Goal: Task Accomplishment & Management: Use online tool/utility

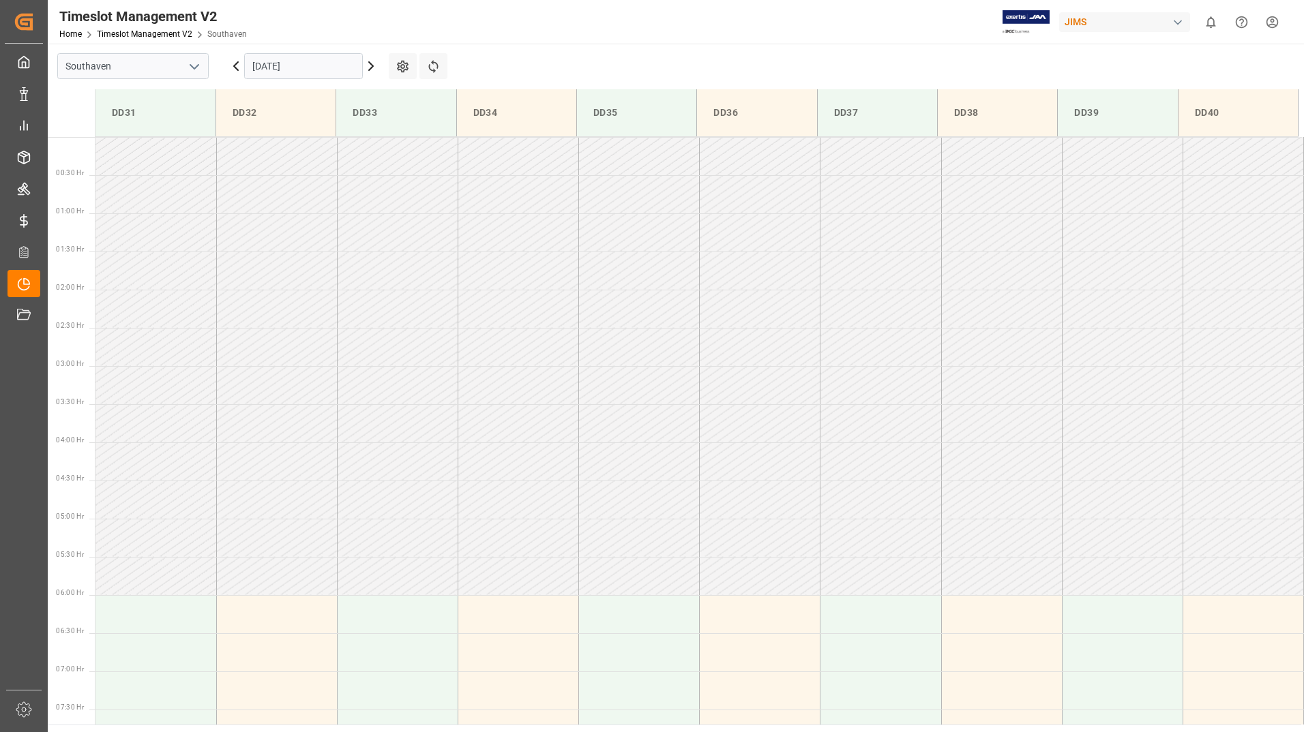
scroll to position [346, 0]
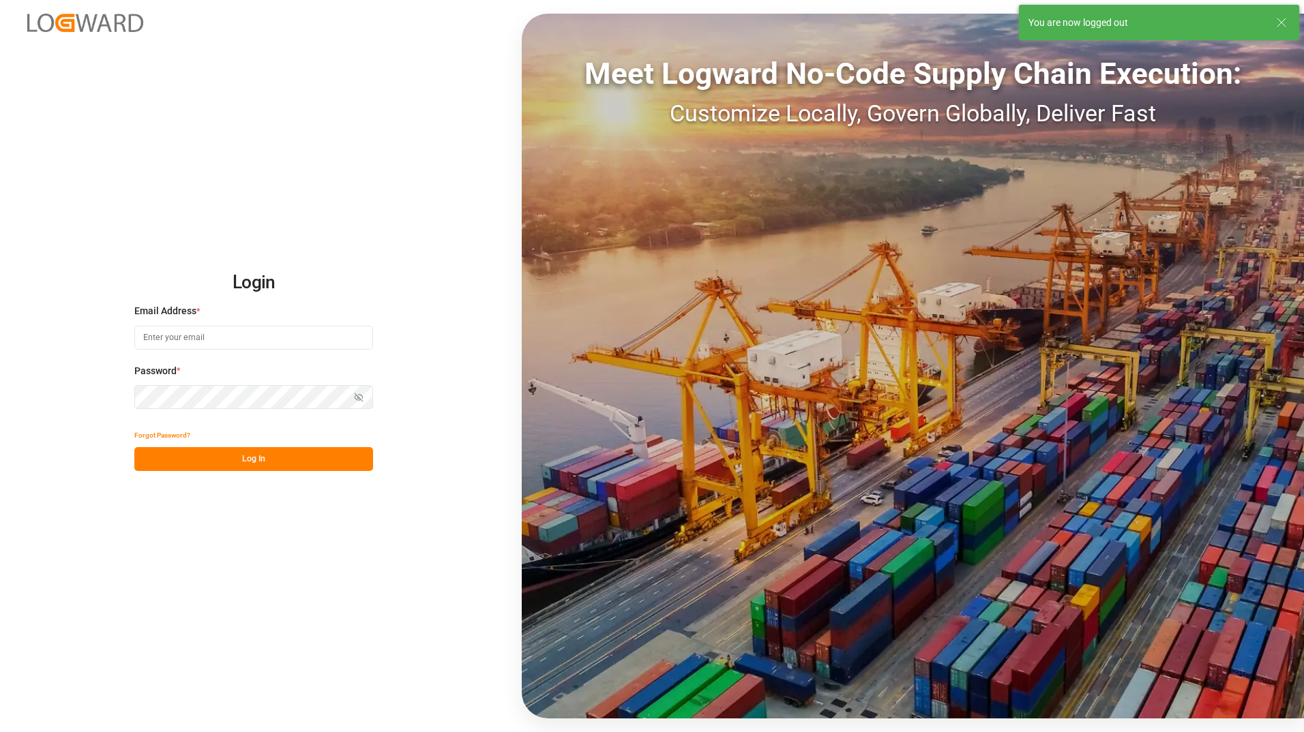
click at [236, 343] on input at bounding box center [253, 338] width 239 height 24
type input "[EMAIL_ADDRESS][PERSON_NAME][DOMAIN_NAME]"
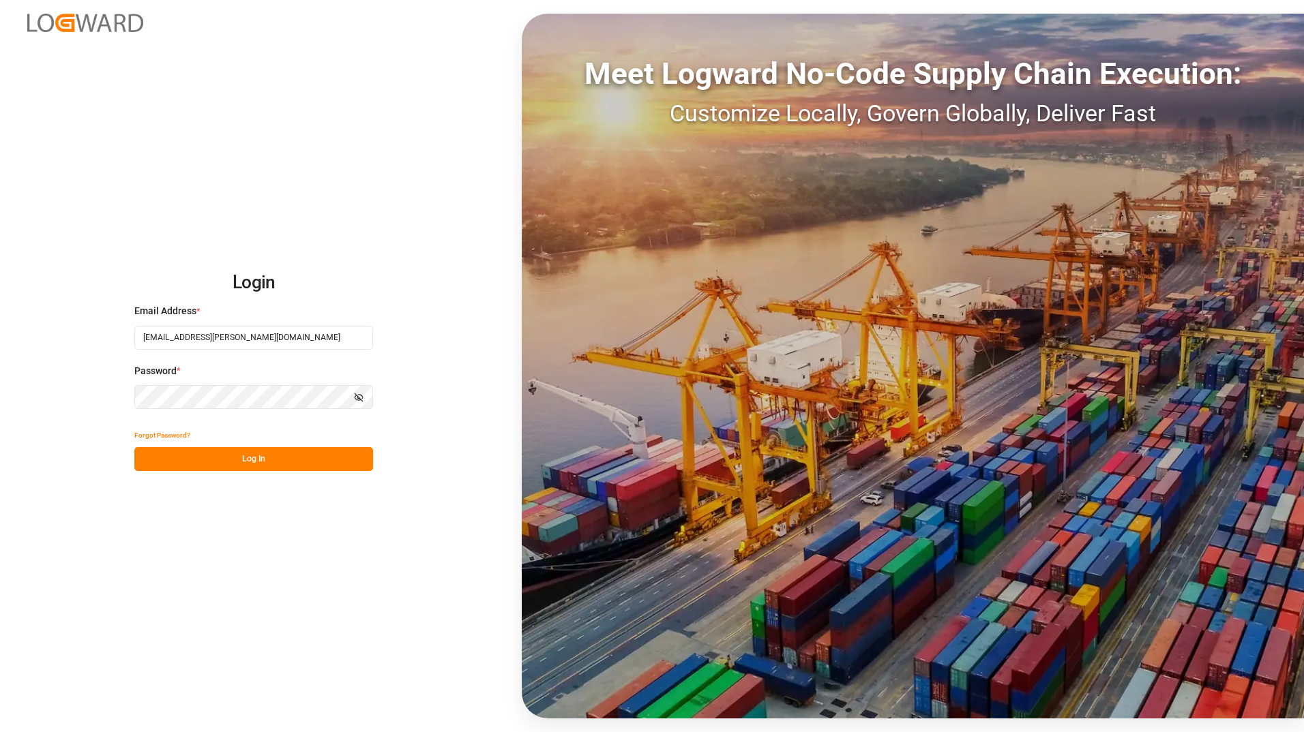
click at [278, 586] on div "Login Email Address * [EMAIL_ADDRESS][PERSON_NAME][DOMAIN_NAME] Password * Show…" at bounding box center [652, 366] width 1304 height 732
click at [197, 454] on button "Log In" at bounding box center [253, 459] width 239 height 24
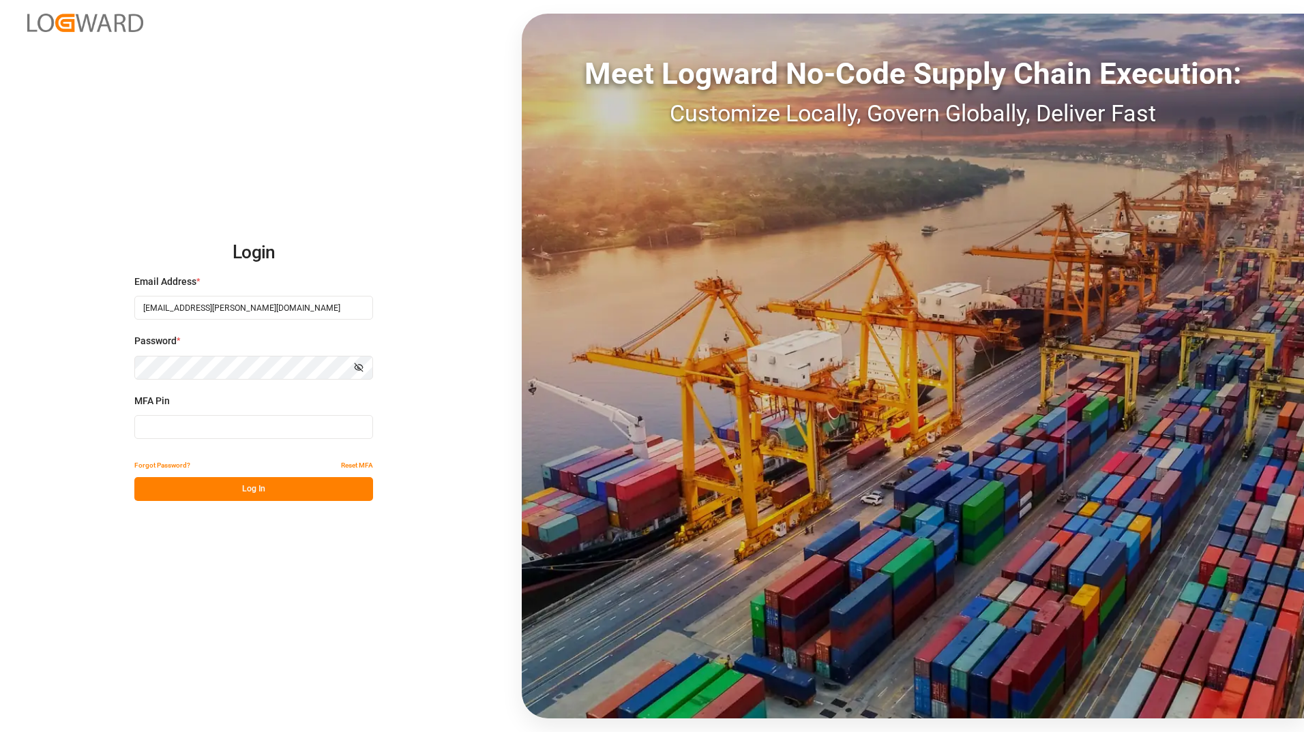
click at [301, 432] on input at bounding box center [253, 427] width 239 height 24
type input "974659"
click at [299, 483] on button "Log In" at bounding box center [253, 489] width 239 height 24
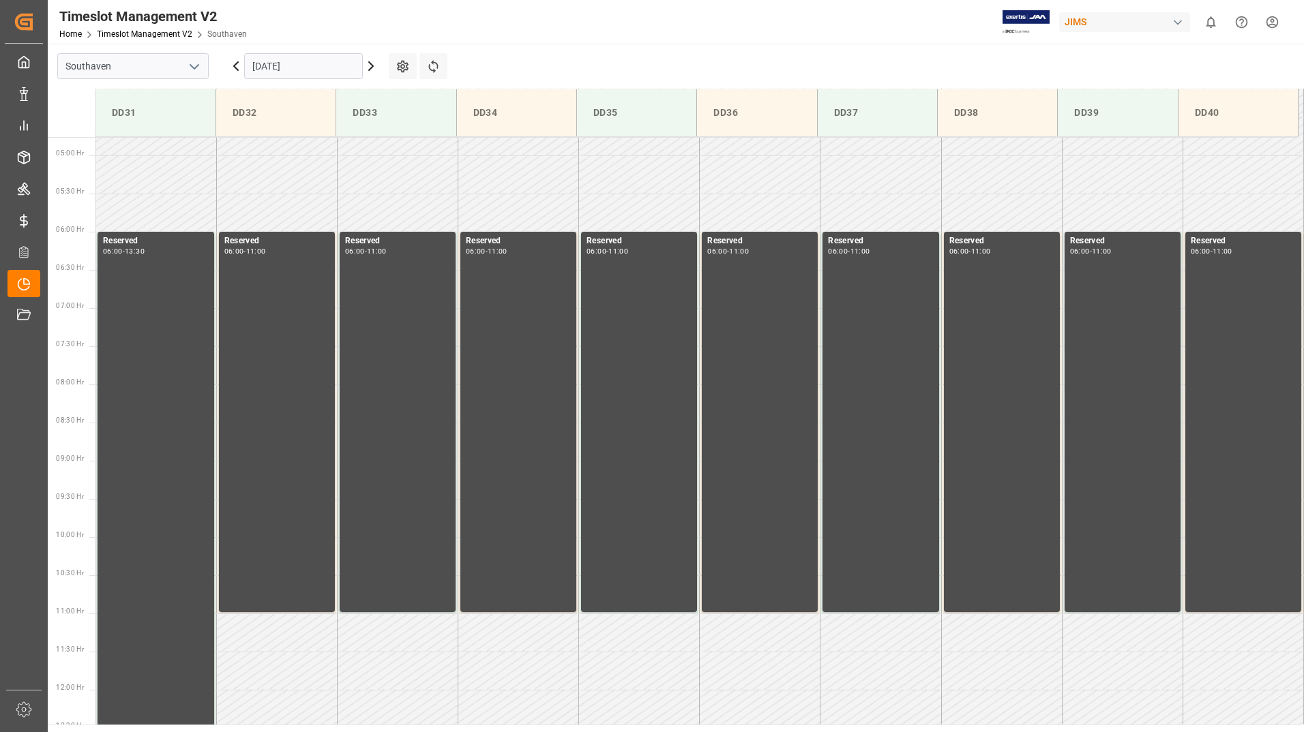
scroll to position [362, 0]
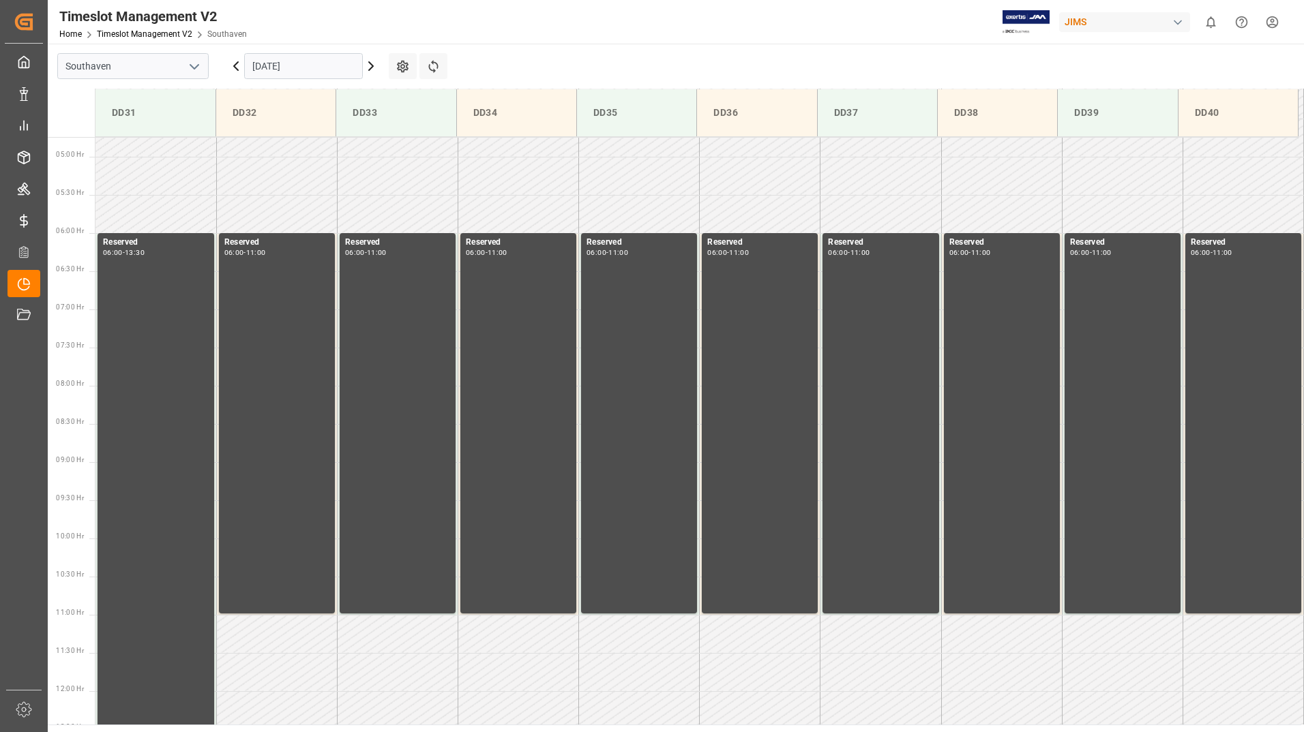
click at [307, 50] on div "[DATE]" at bounding box center [303, 66] width 170 height 45
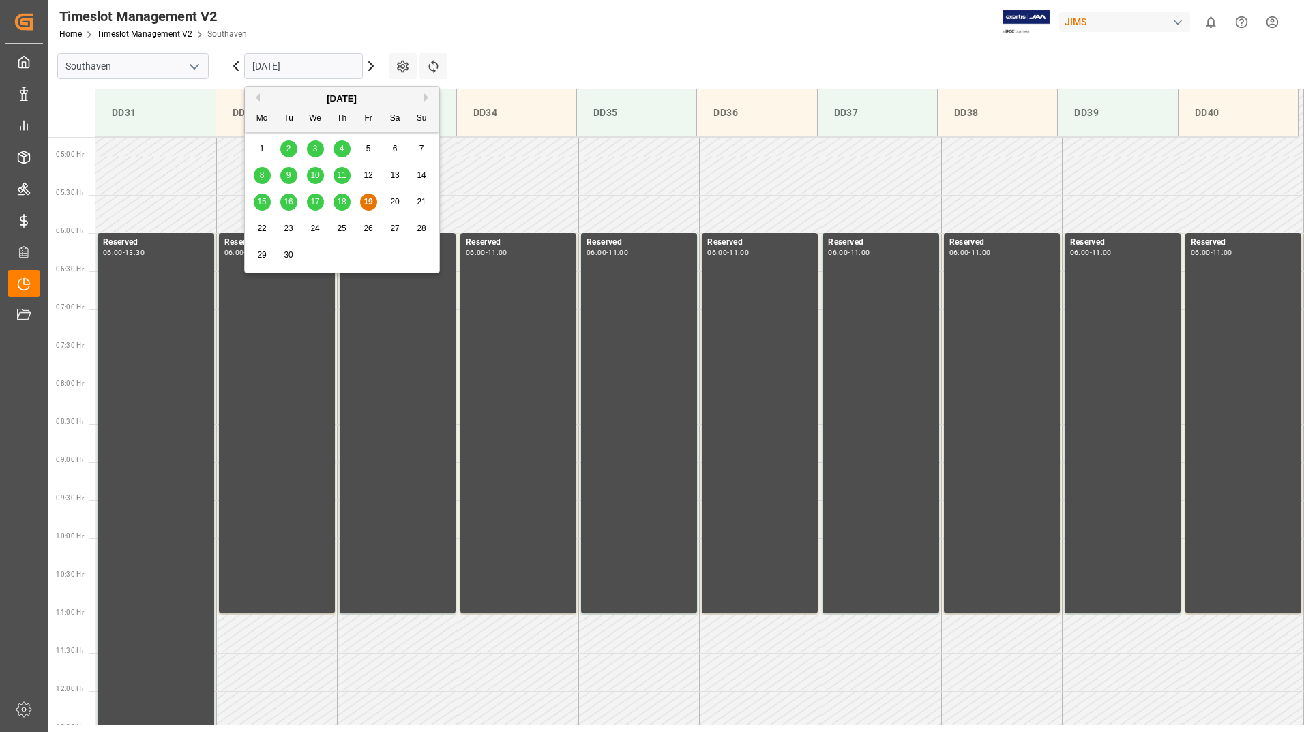
click at [305, 65] on input "[DATE]" at bounding box center [303, 66] width 119 height 26
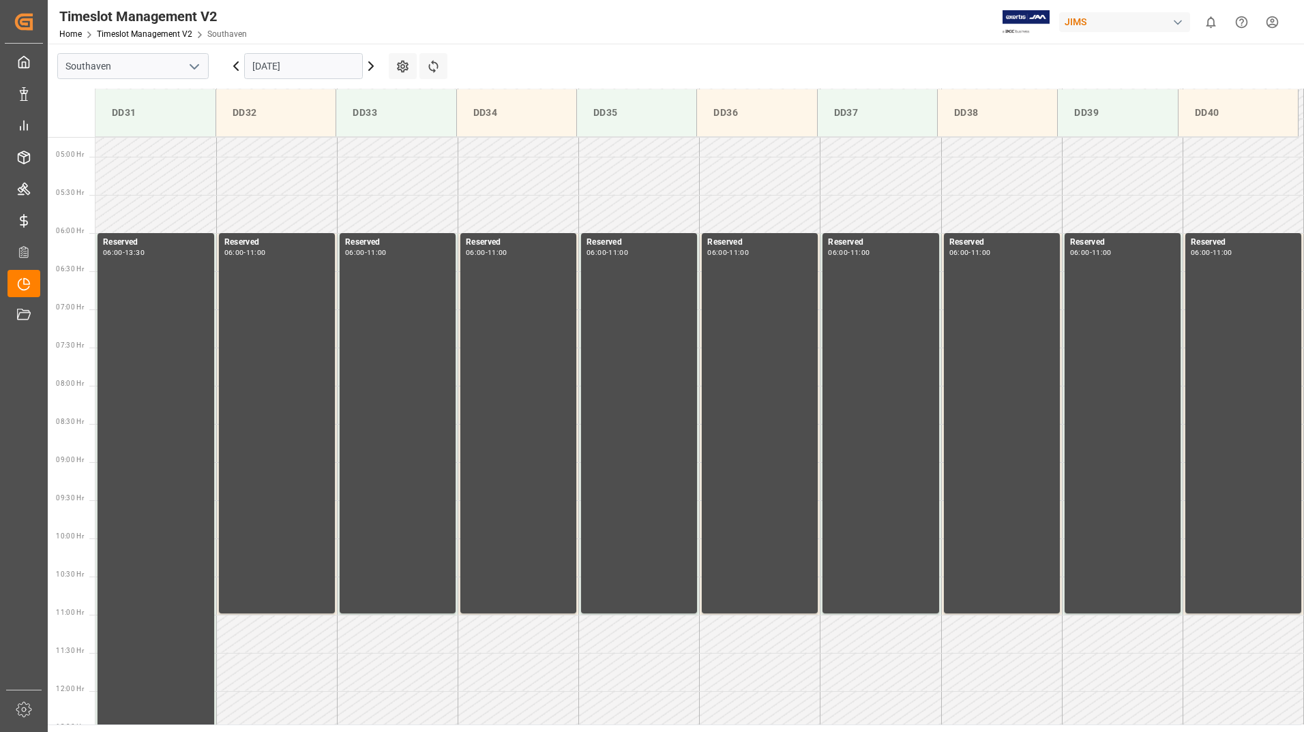
click at [827, 57] on main "Southaven [DATE] Settings Refresh Time Slots DD31 DD32 DD33 DD34 DD35 DD36 DD37…" at bounding box center [674, 384] width 1253 height 681
